Goal: Information Seeking & Learning: Find specific fact

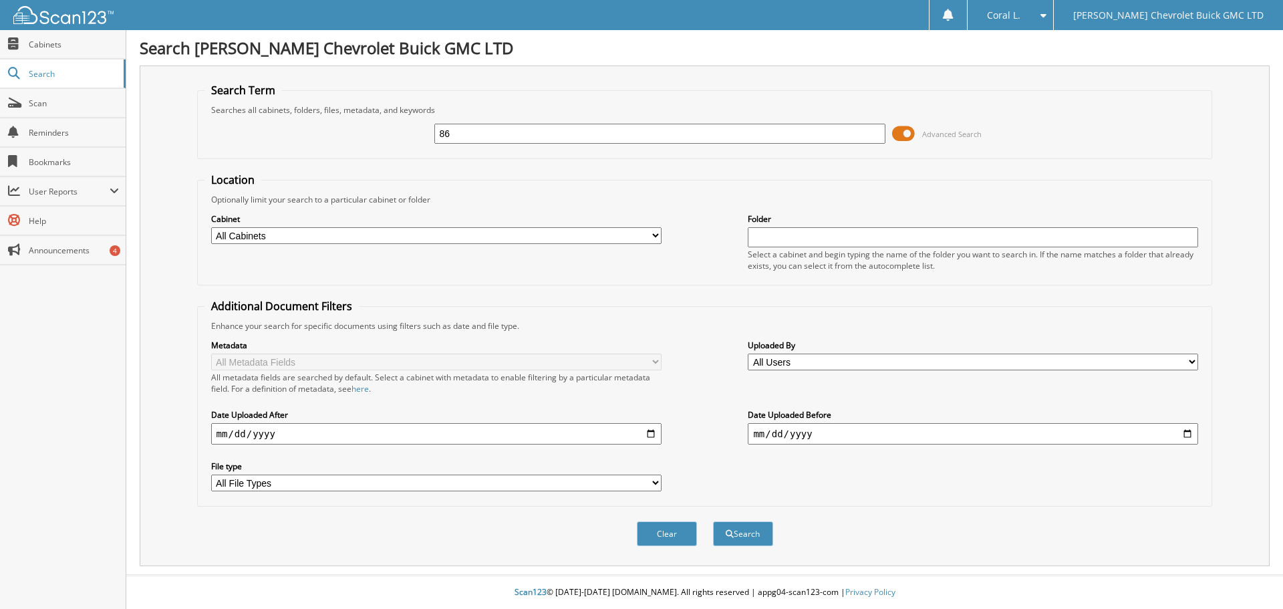
type input "8"
type input "48640 [PERSON_NAME]"
click at [713, 521] on button "Search" at bounding box center [743, 533] width 60 height 25
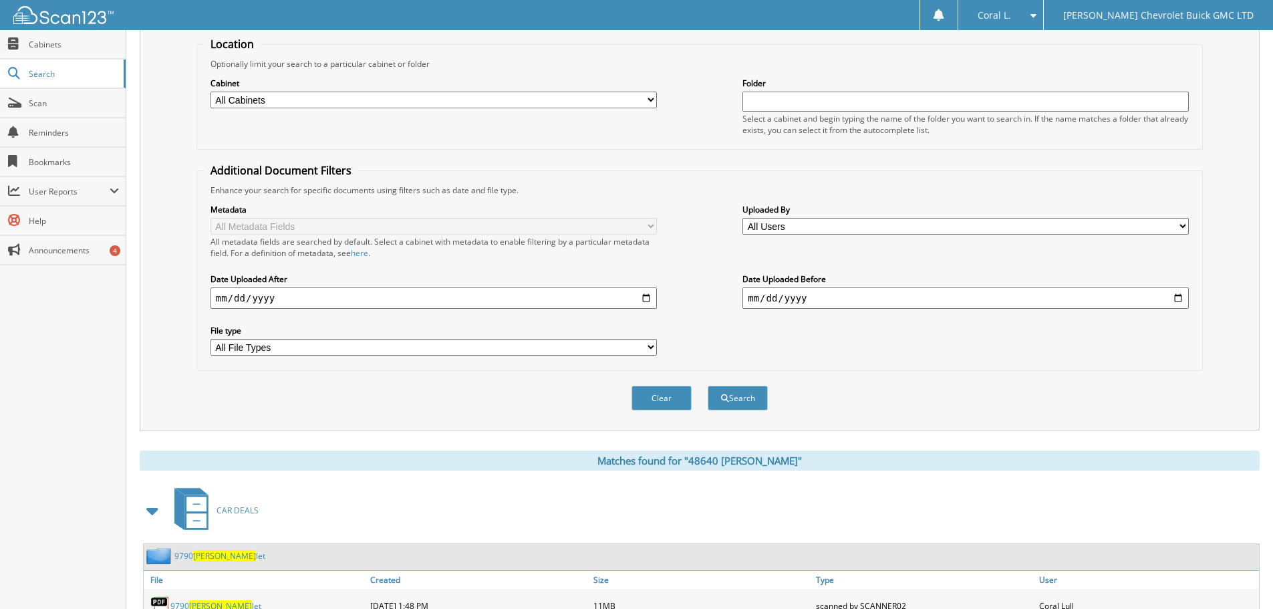
scroll to position [213, 0]
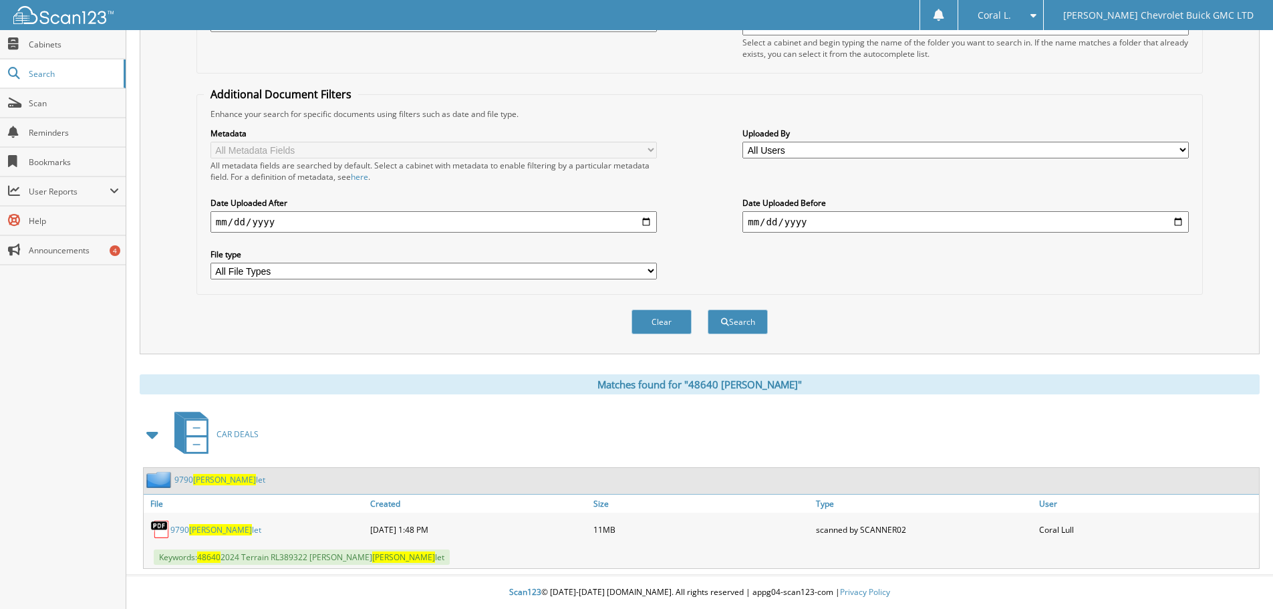
click at [190, 533] on link "9790 Ponce let" at bounding box center [215, 529] width 91 height 11
click at [195, 525] on span "Ponce" at bounding box center [220, 529] width 63 height 11
click at [202, 474] on span "Ponce" at bounding box center [224, 479] width 63 height 11
